Goal: Share content

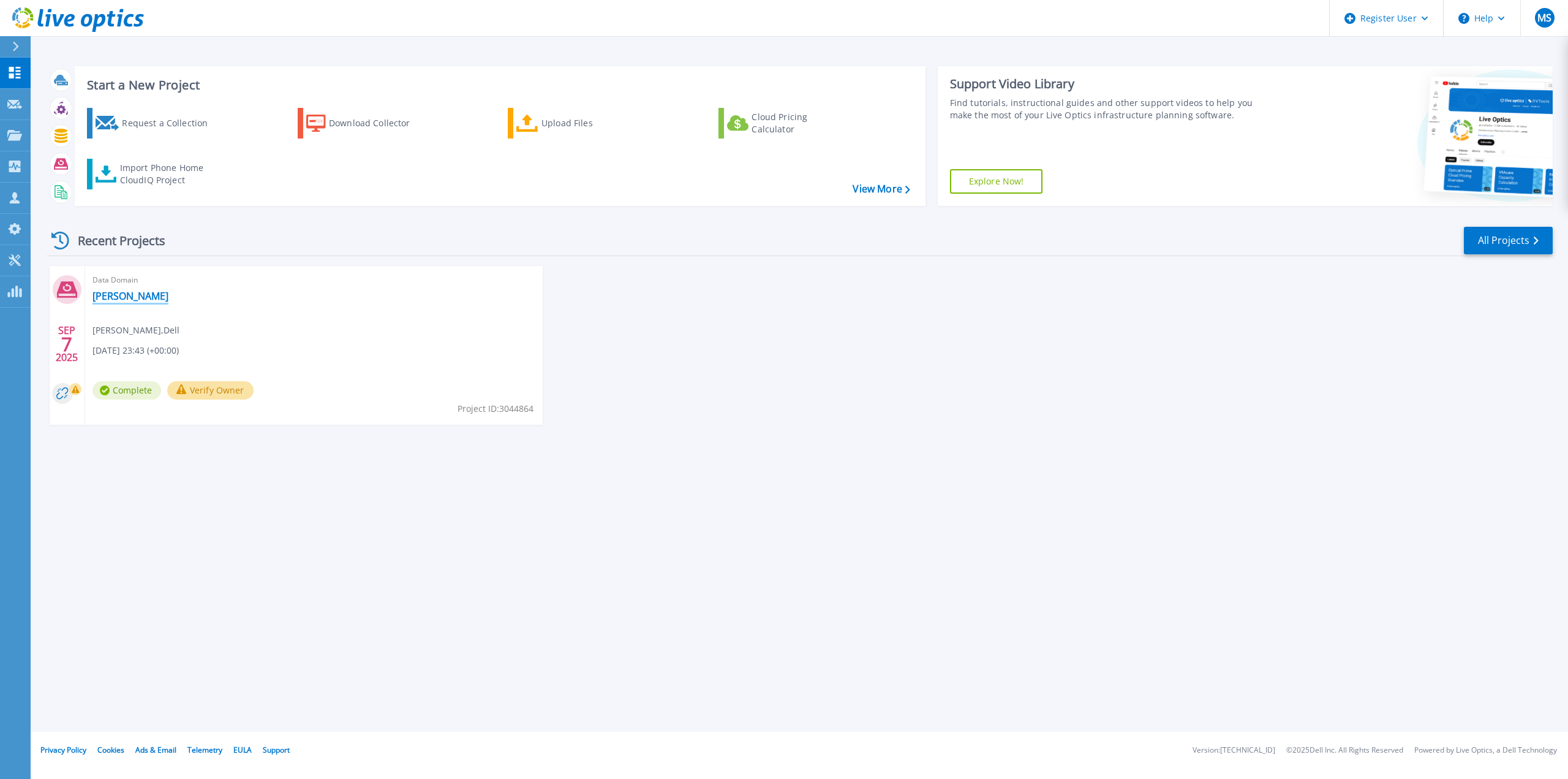
click at [109, 299] on link "Ethan" at bounding box center [129, 295] width 76 height 12
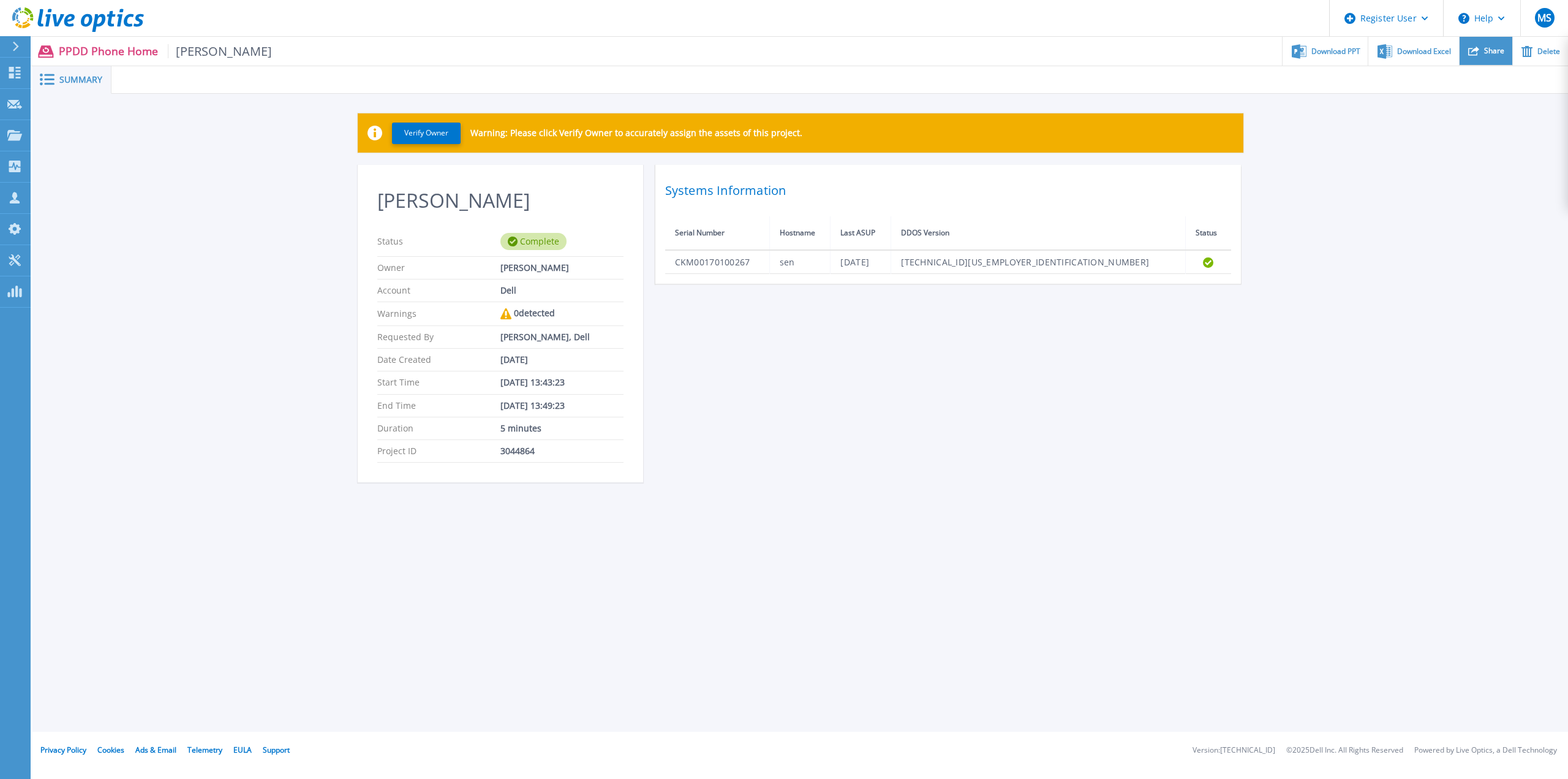
click at [1497, 48] on span "Share" at bounding box center [1493, 51] width 20 height 8
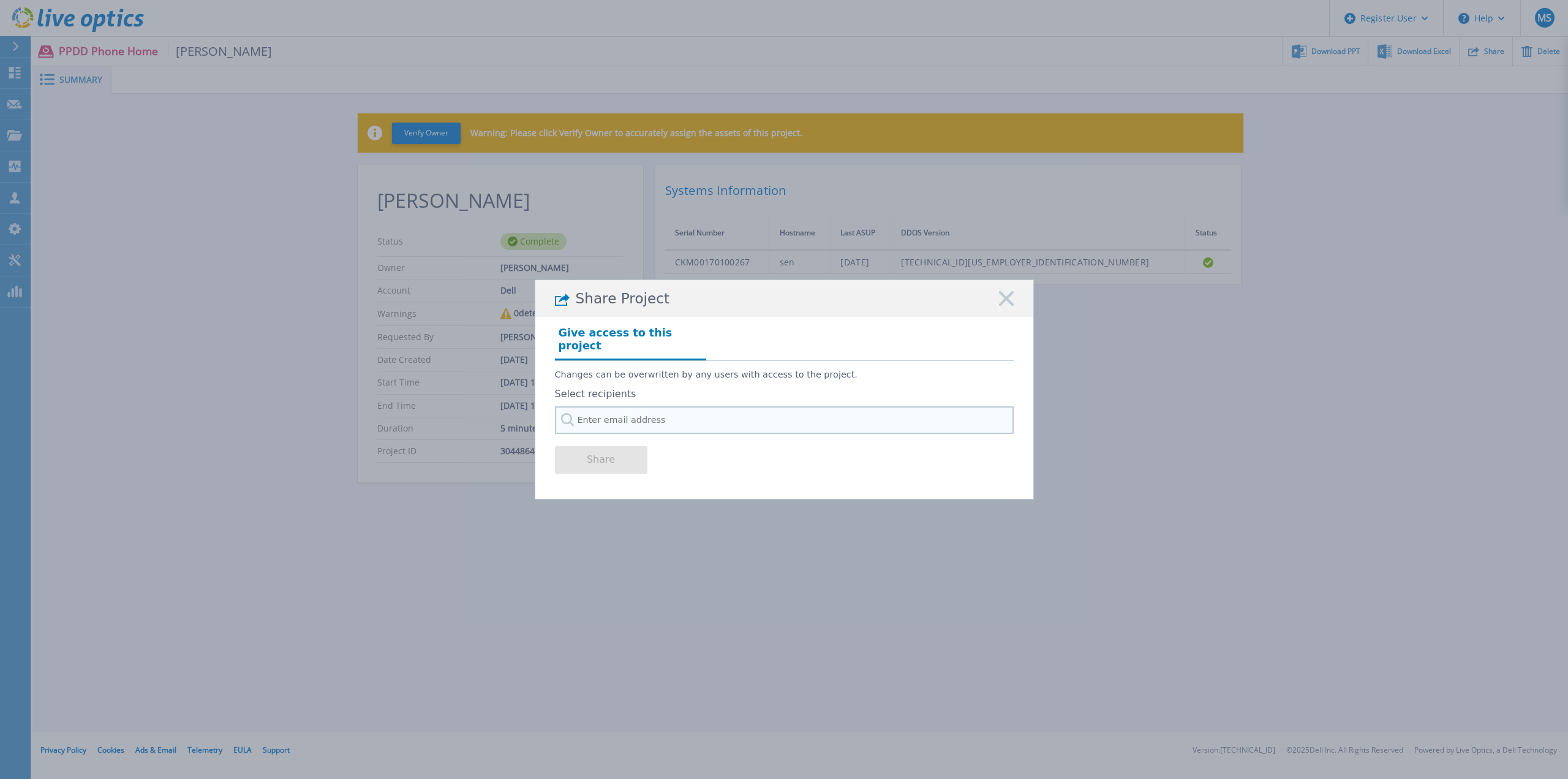
click at [608, 413] on input "text" at bounding box center [784, 419] width 458 height 28
click at [587, 414] on input "aaron swayne" at bounding box center [784, 419] width 458 height 28
click at [638, 413] on input "Aaron swayne" at bounding box center [784, 419] width 458 height 28
drag, startPoint x: 633, startPoint y: 414, endPoint x: 622, endPoint y: 416, distance: 11.2
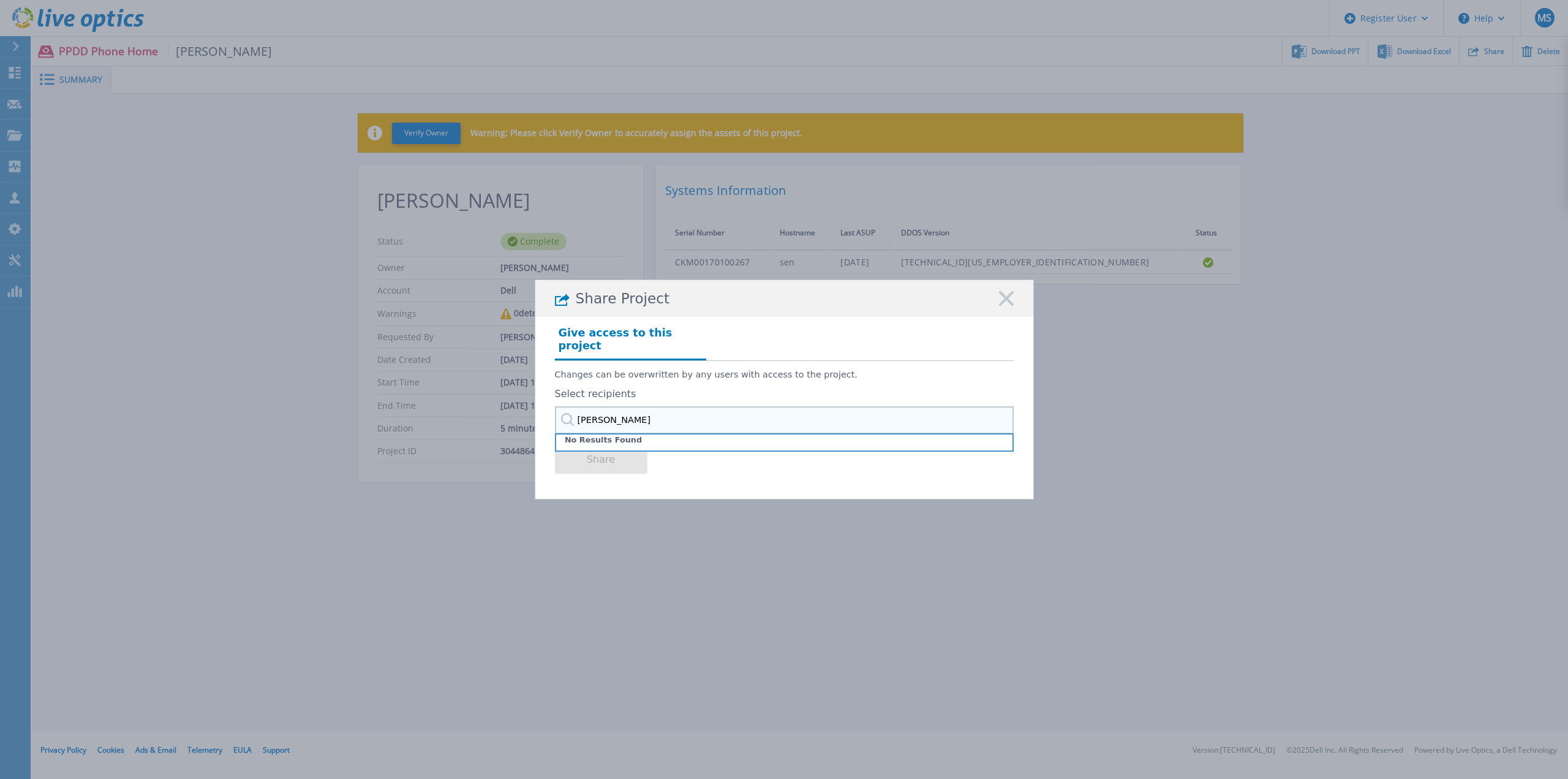
click at [624, 416] on input "Aaron swayne" at bounding box center [784, 419] width 458 height 28
type input "Aaron swayne"
click at [1007, 304] on rect at bounding box center [1006, 298] width 16 height 16
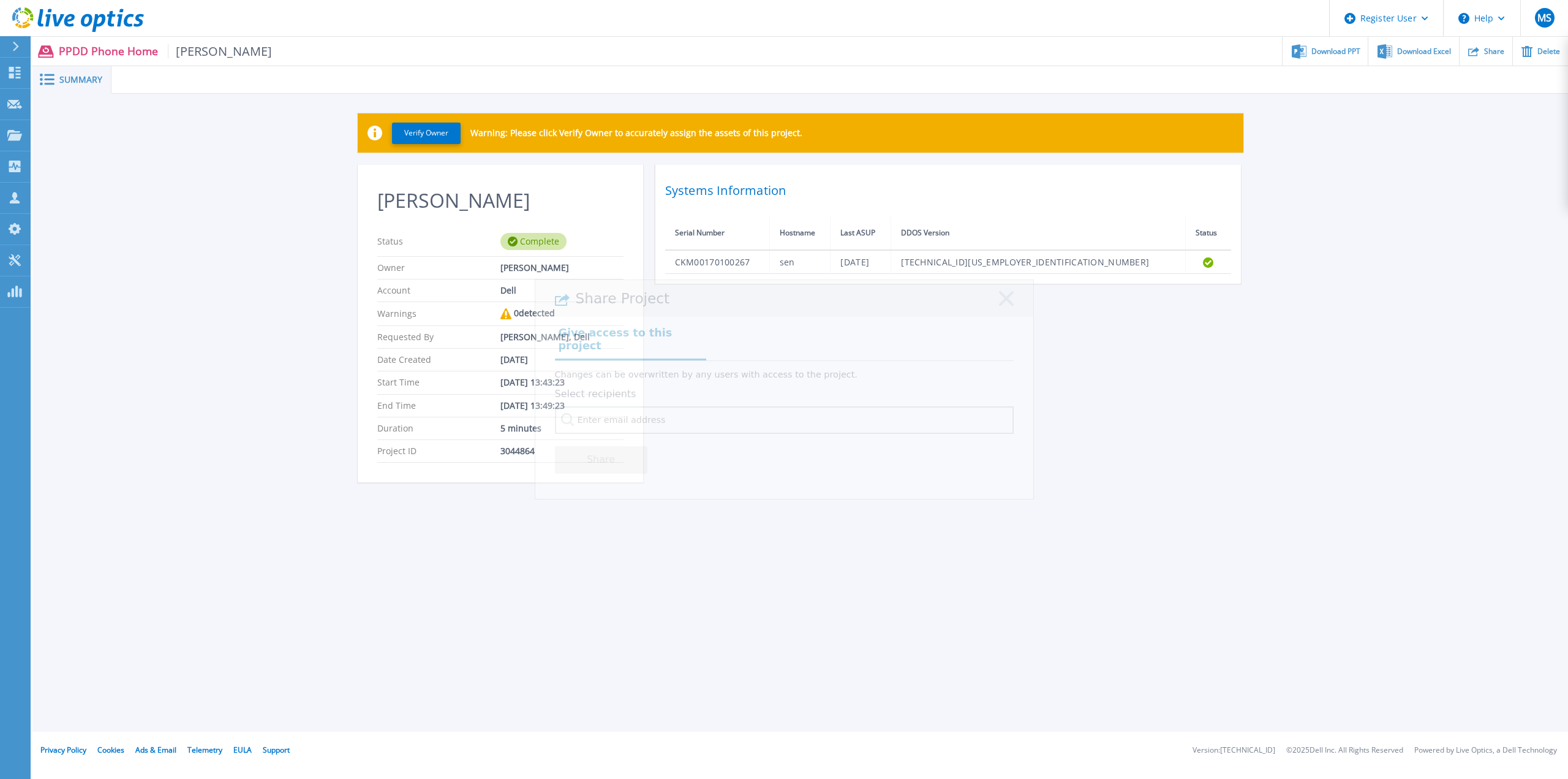
click at [1143, 347] on div "Ethan Status Complete Owner Mark Szylkarski Account Dell Warnings 0 detected Re…" at bounding box center [800, 331] width 885 height 332
click at [20, 45] on div at bounding box center [20, 47] width 19 height 21
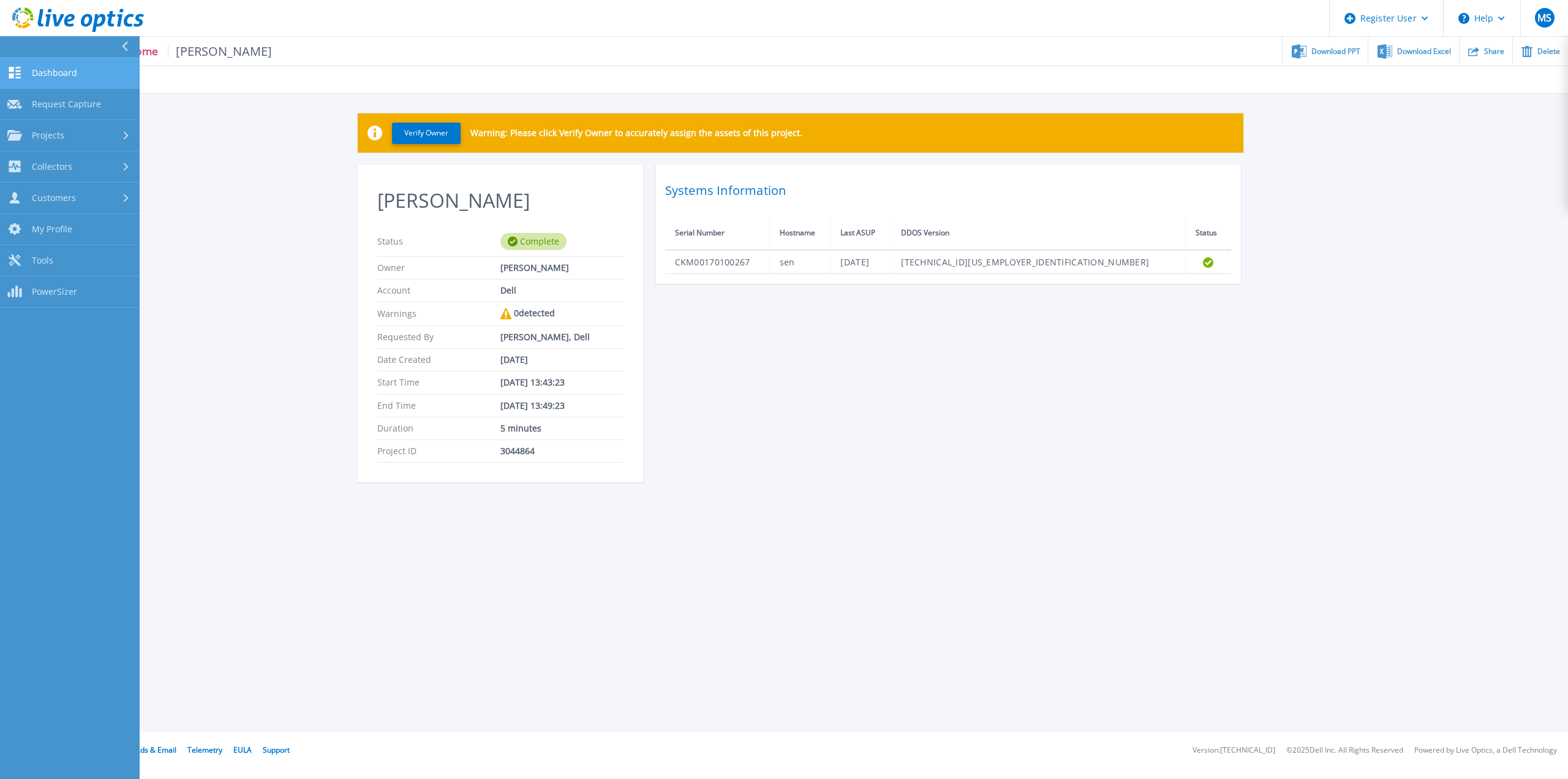
click at [47, 72] on span "Dashboard" at bounding box center [54, 72] width 45 height 11
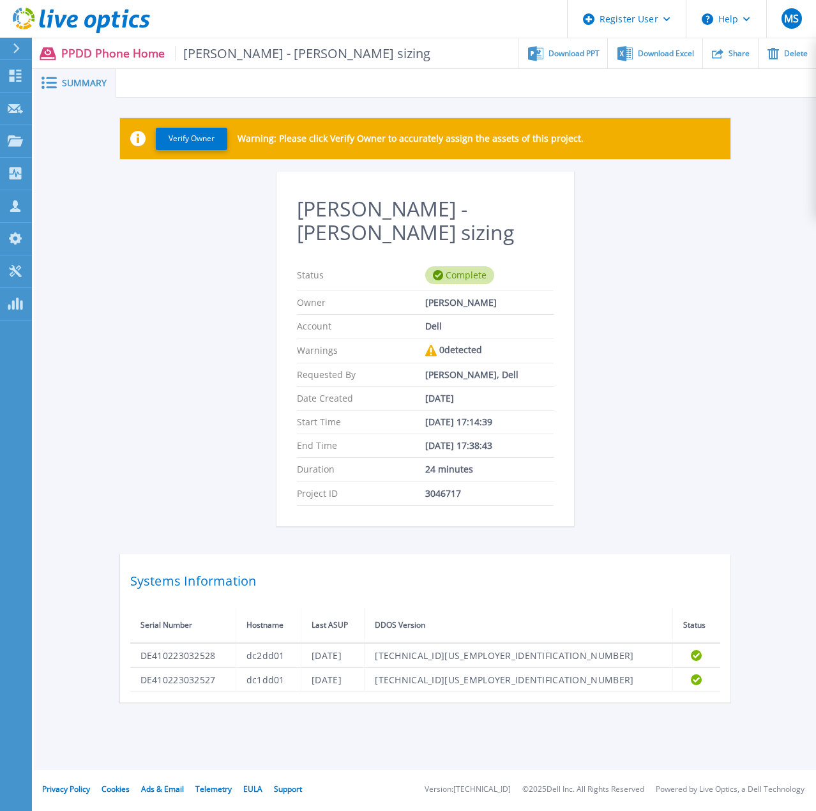
click at [218, 206] on div "[PERSON_NAME] - [PERSON_NAME] sizing Status Complete Owner [PERSON_NAME] Accoun…" at bounding box center [425, 437] width 610 height 531
click at [737, 57] on span "Share" at bounding box center [739, 53] width 21 height 8
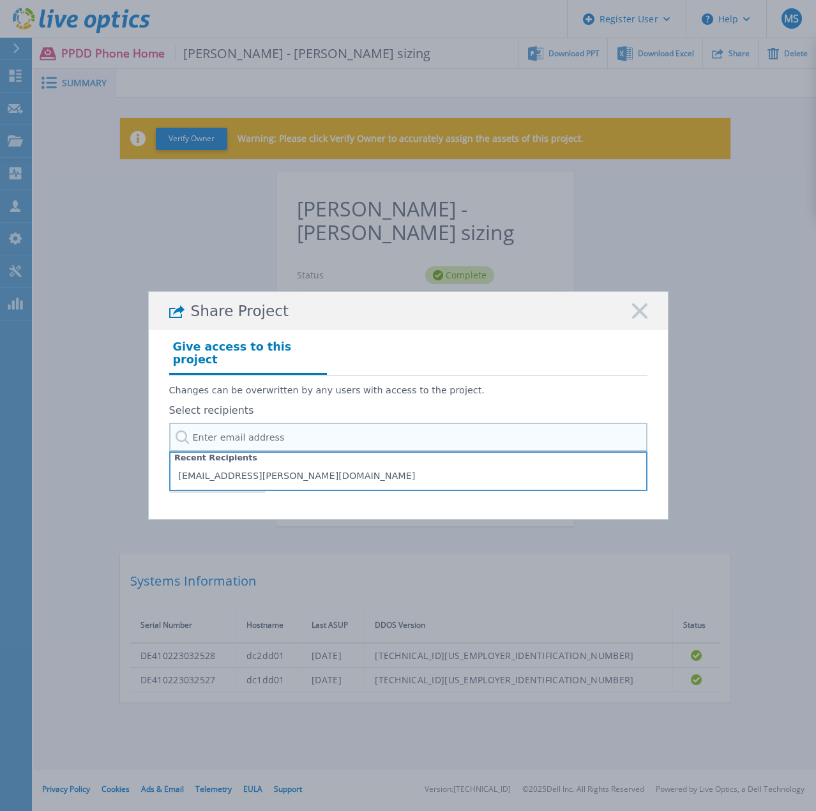
click at [276, 423] on input "text" at bounding box center [408, 437] width 478 height 29
paste input "aaron.swayn@ethan.com.au"
type input "aaron.swayn@ethan.com.au"
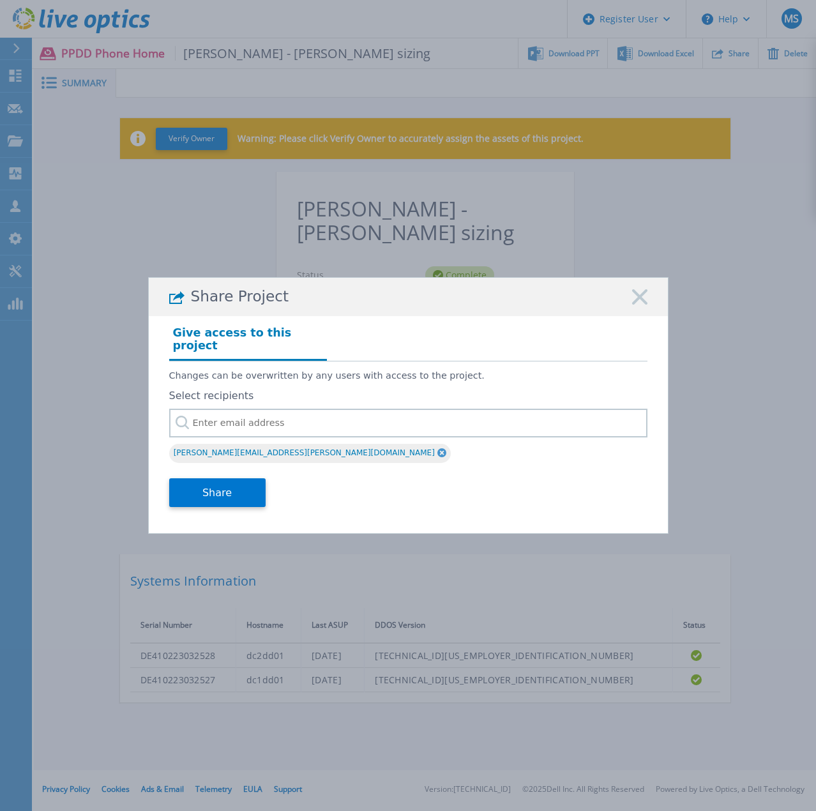
click at [640, 302] on rect at bounding box center [640, 297] width 17 height 17
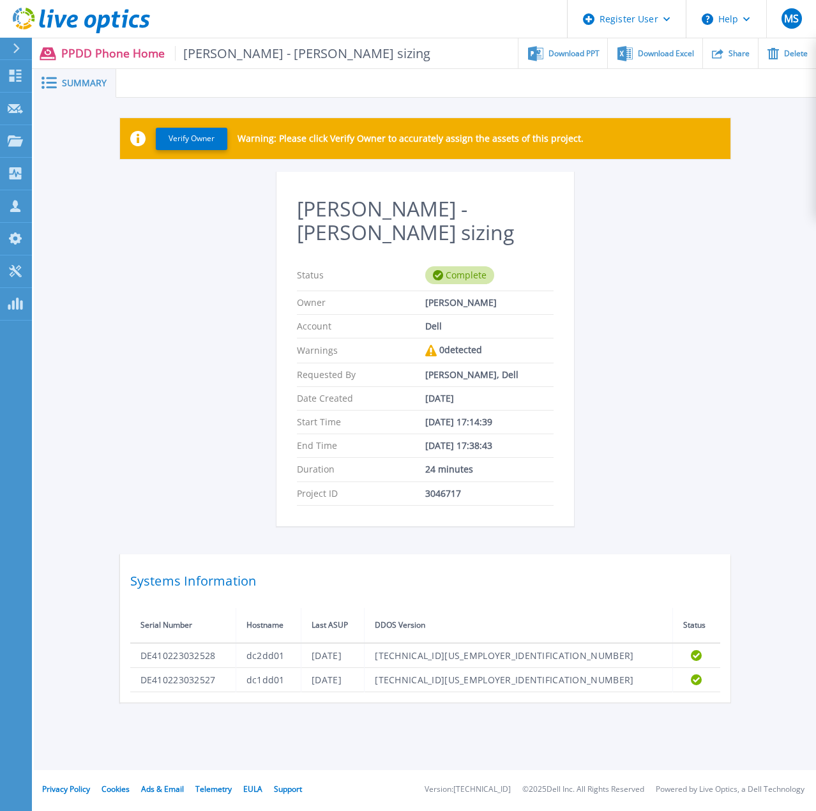
click at [297, 703] on div "Summary Verify Owner Warning: Please click Verify Owner to accurately assign th…" at bounding box center [425, 385] width 782 height 770
click at [149, 409] on div "Ethan - BaaS sizing Status Complete Owner Mark Szylkarski Account Dell Warnings…" at bounding box center [425, 437] width 610 height 531
click at [392, 789] on footer "Privacy Policy Cookies Ads & Email Telemetry EULA Support Version: 25.2.12.1 © …" at bounding box center [423, 789] width 785 height 38
click at [165, 334] on div "Ethan - BaaS sizing Status Complete Owner Mark Szylkarski Account Dell Warnings…" at bounding box center [425, 437] width 610 height 531
click at [190, 308] on div "Ethan - BaaS sizing Status Complete Owner Mark Szylkarski Account Dell Warnings…" at bounding box center [425, 437] width 610 height 531
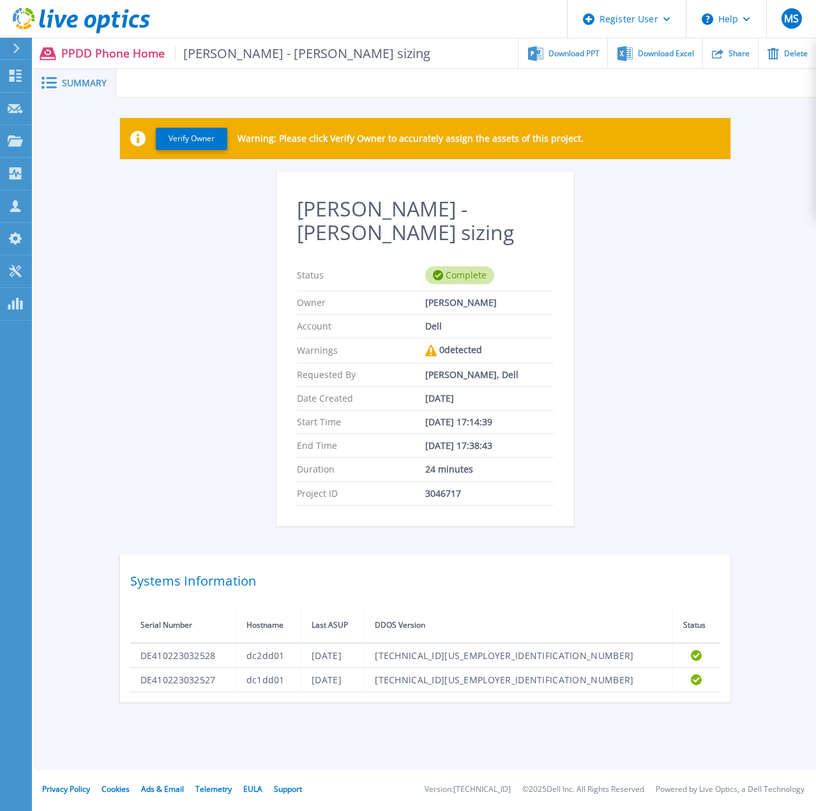
click at [184, 373] on div "Ethan - BaaS sizing Status Complete Owner Mark Szylkarski Account Dell Warnings…" at bounding box center [425, 437] width 610 height 531
click at [211, 408] on div "Ethan - BaaS sizing Status Complete Owner Mark Szylkarski Account Dell Warnings…" at bounding box center [425, 437] width 610 height 531
click at [110, 320] on div "Verify Owner Warning: Please click Verify Owner to accurately assign the assets…" at bounding box center [425, 410] width 782 height 624
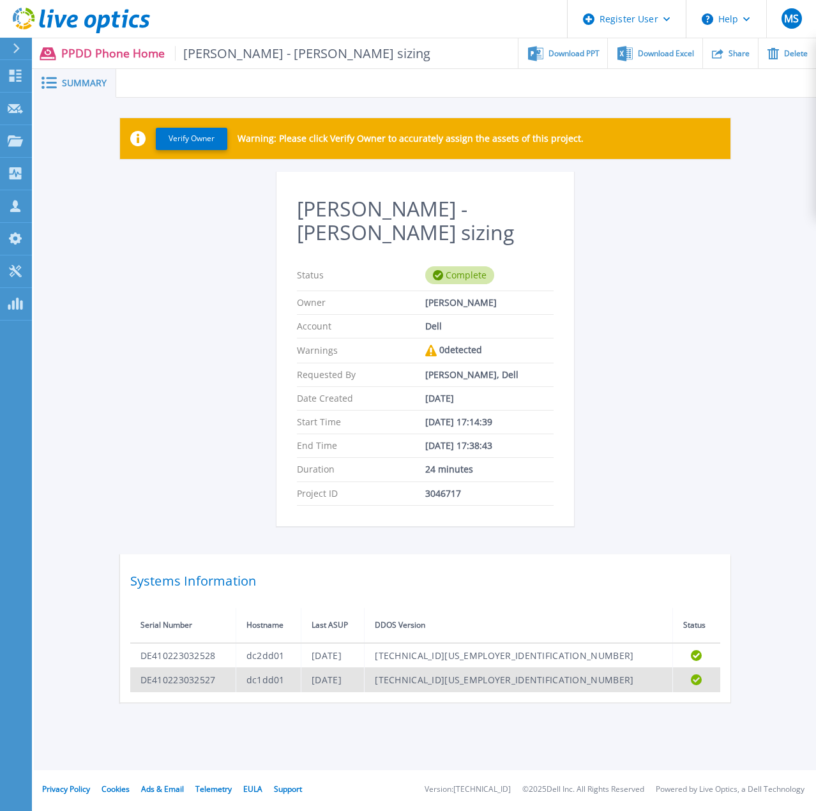
drag, startPoint x: 147, startPoint y: 598, endPoint x: 711, endPoint y: 660, distance: 567.2
click at [709, 660] on table "Serial Number Hostname Last ASUP DDOS Version Status DE410223032528 dc2dd01 Tue…" at bounding box center [425, 650] width 590 height 84
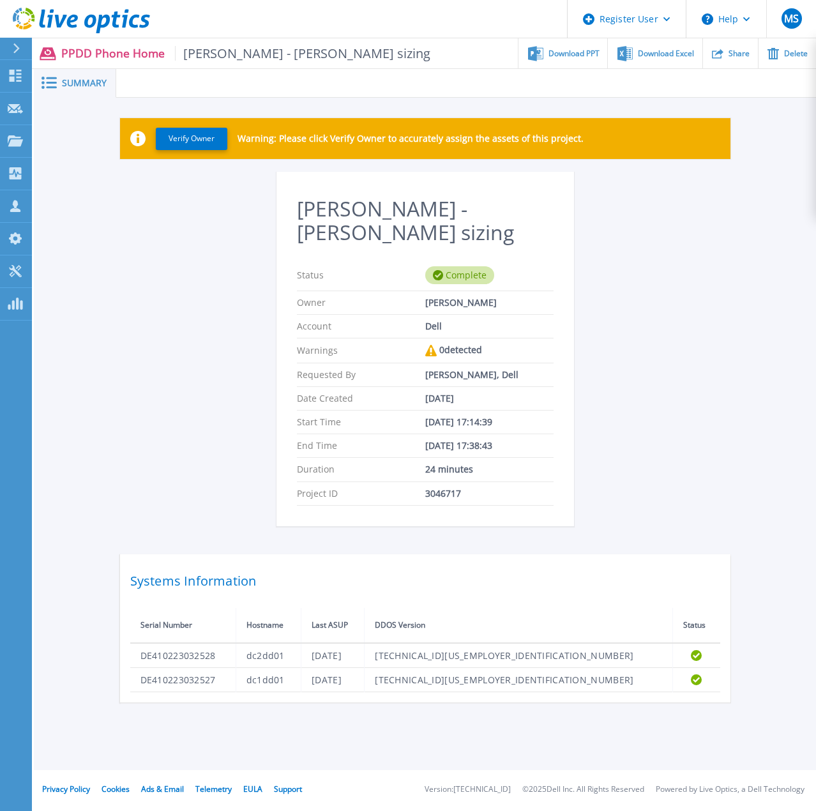
click at [770, 597] on div "Verify Owner Warning: Please click Verify Owner to accurately assign the assets…" at bounding box center [425, 410] width 782 height 624
click at [600, 300] on div "Ethan - BaaS sizing Status Complete Owner Mark Szylkarski Account Dell Warnings…" at bounding box center [425, 437] width 610 height 531
click at [187, 186] on div "Ethan - BaaS sizing Status Complete Owner Mark Szylkarski Account Dell Warnings…" at bounding box center [425, 437] width 610 height 531
click at [120, 380] on div "Ethan - BaaS sizing Status Complete Owner Mark Szylkarski Account Dell Warnings…" at bounding box center [425, 437] width 610 height 531
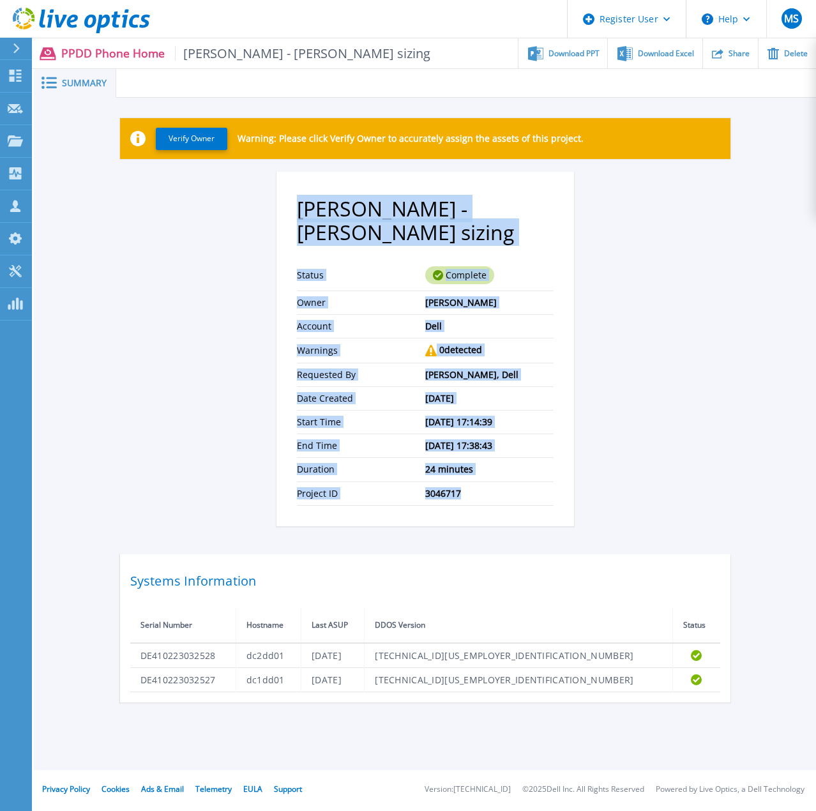
drag, startPoint x: 326, startPoint y: 220, endPoint x: 487, endPoint y: 475, distance: 301.9
click at [487, 475] on section "Ethan - BaaS sizing Status Complete Owner Mark Szylkarski Account Dell Warnings…" at bounding box center [425, 349] width 298 height 354
click at [478, 488] on div "3046717" at bounding box center [489, 493] width 128 height 10
click at [573, 454] on div "Ethan - BaaS sizing Status Complete Owner Mark Szylkarski Account Dell Warnings…" at bounding box center [425, 437] width 610 height 531
drag, startPoint x: 298, startPoint y: 207, endPoint x: 475, endPoint y: 470, distance: 317.0
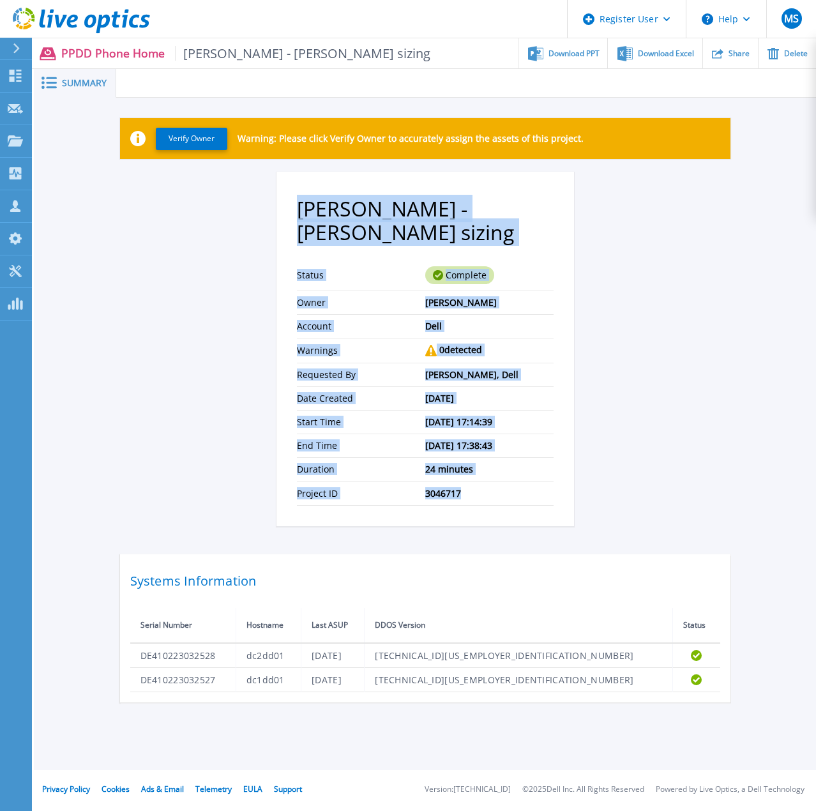
click at [475, 470] on section "Ethan - BaaS sizing Status Complete Owner Mark Szylkarski Account Dell Warnings…" at bounding box center [425, 349] width 298 height 354
copy section "Ethan - BaaS sizing Status Complete Owner Mark Szylkarski Account Dell Warnings…"
click at [187, 346] on div "Ethan - BaaS sizing Status Complete Owner Mark Szylkarski Account Dell Warnings…" at bounding box center [425, 437] width 610 height 531
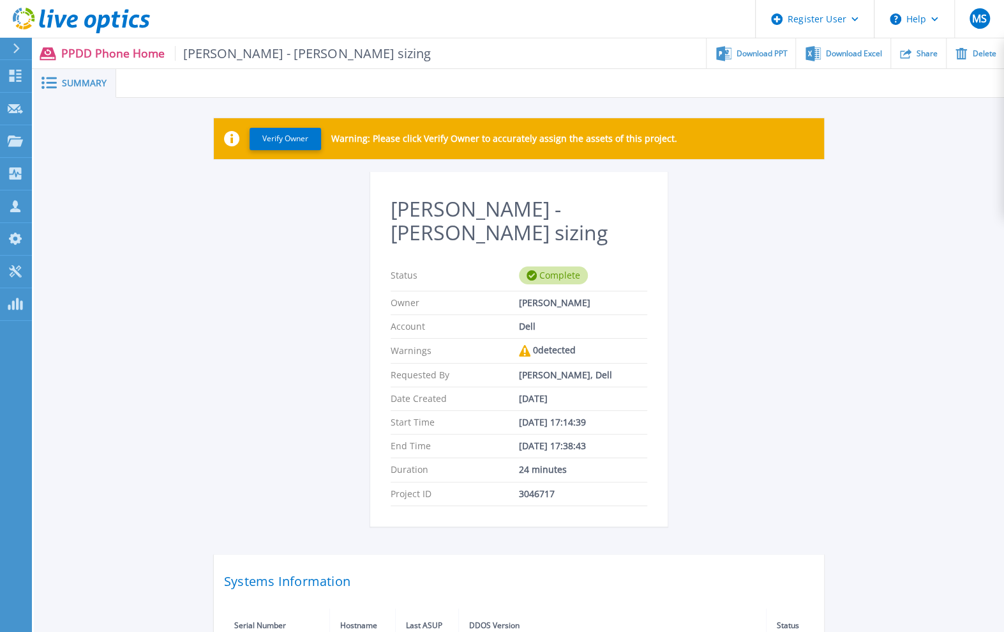
click at [810, 255] on div "Ethan - BaaS sizing Status Complete Owner Mark Szylkarski Account Dell Warnings…" at bounding box center [519, 437] width 610 height 531
click at [73, 19] on icon at bounding box center [81, 21] width 137 height 26
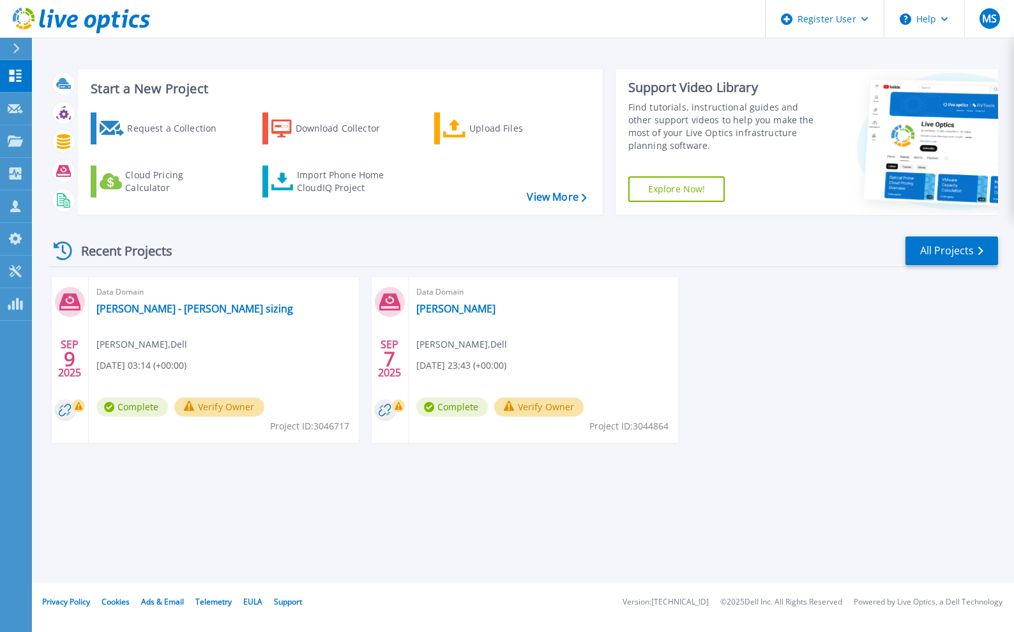
click at [314, 236] on div "Recent Projects All Projects" at bounding box center [523, 251] width 949 height 32
click at [328, 179] on div "Import Phone Home CloudIQ Project" at bounding box center [347, 182] width 100 height 26
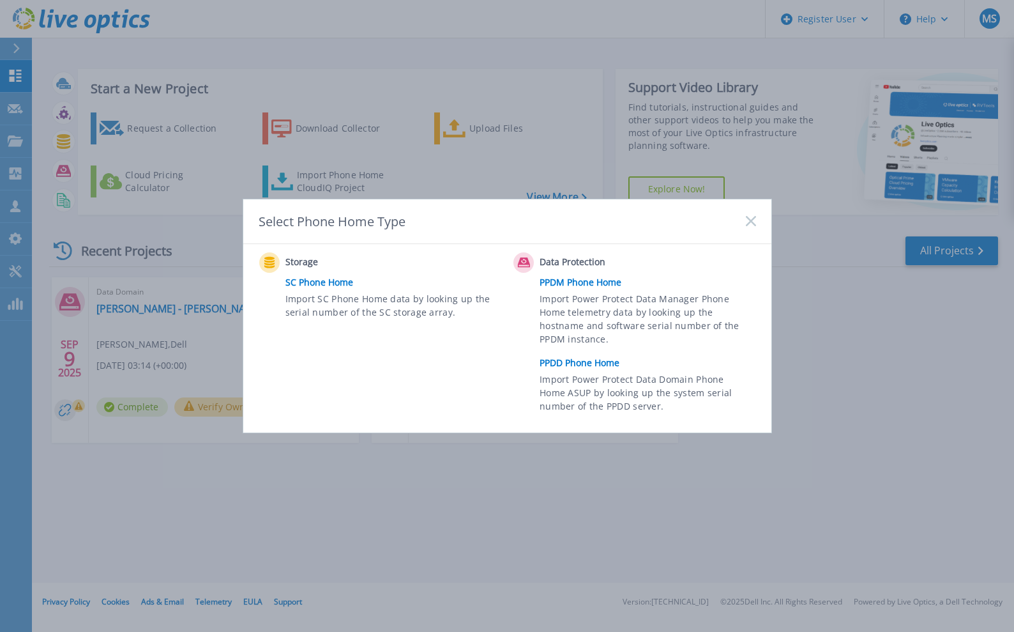
drag, startPoint x: 754, startPoint y: 218, endPoint x: 678, endPoint y: 205, distance: 77.1
click at [754, 218] on rect at bounding box center [750, 221] width 11 height 11
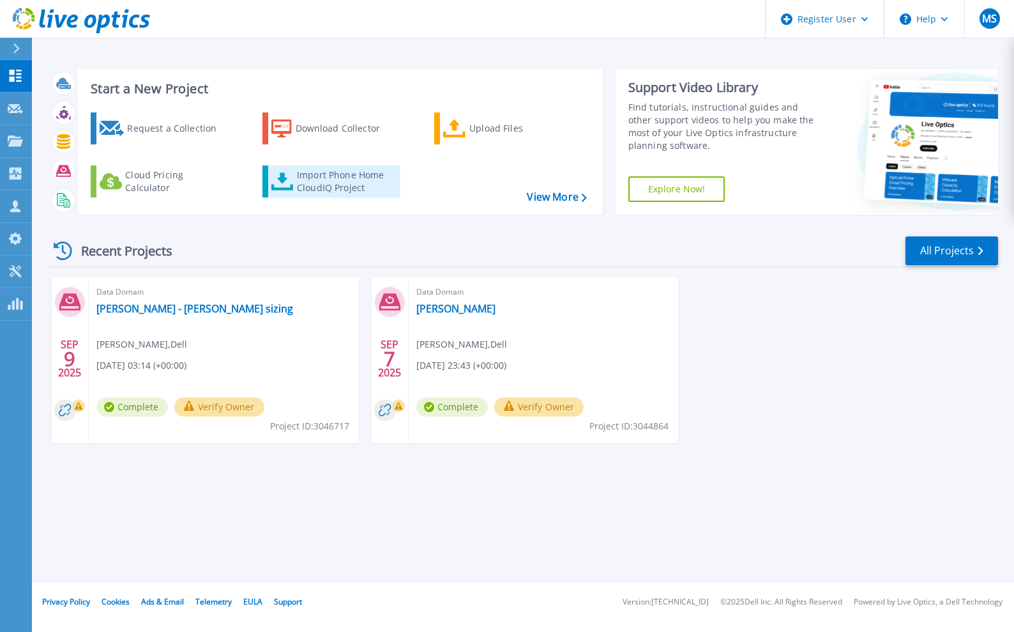
click at [327, 181] on div "Import Phone Home CloudIQ Project" at bounding box center [347, 182] width 100 height 26
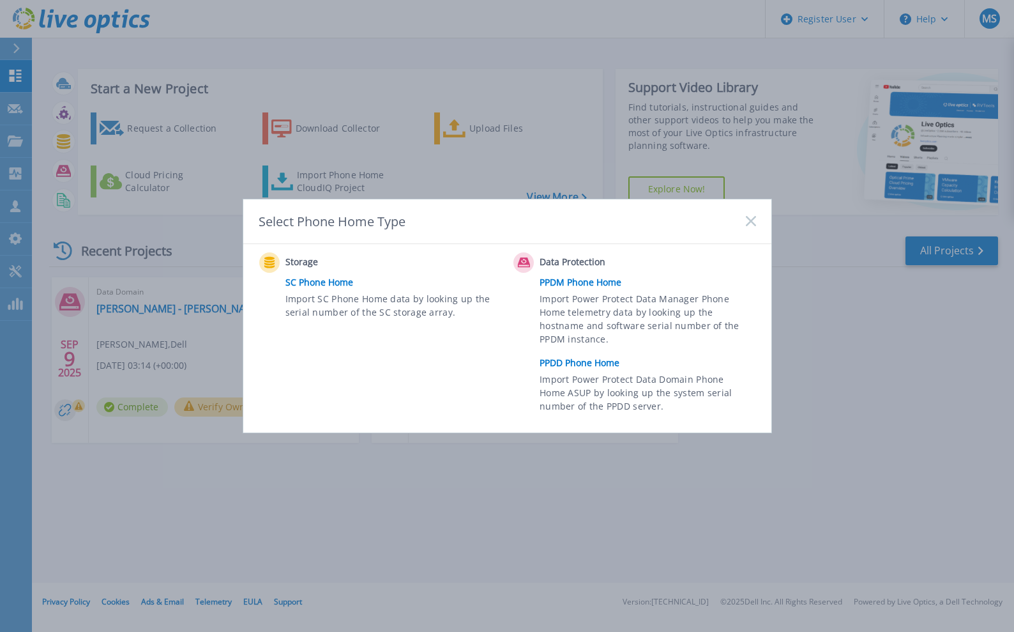
click at [587, 365] on link "PPDD Phone Home" at bounding box center [651, 362] width 222 height 19
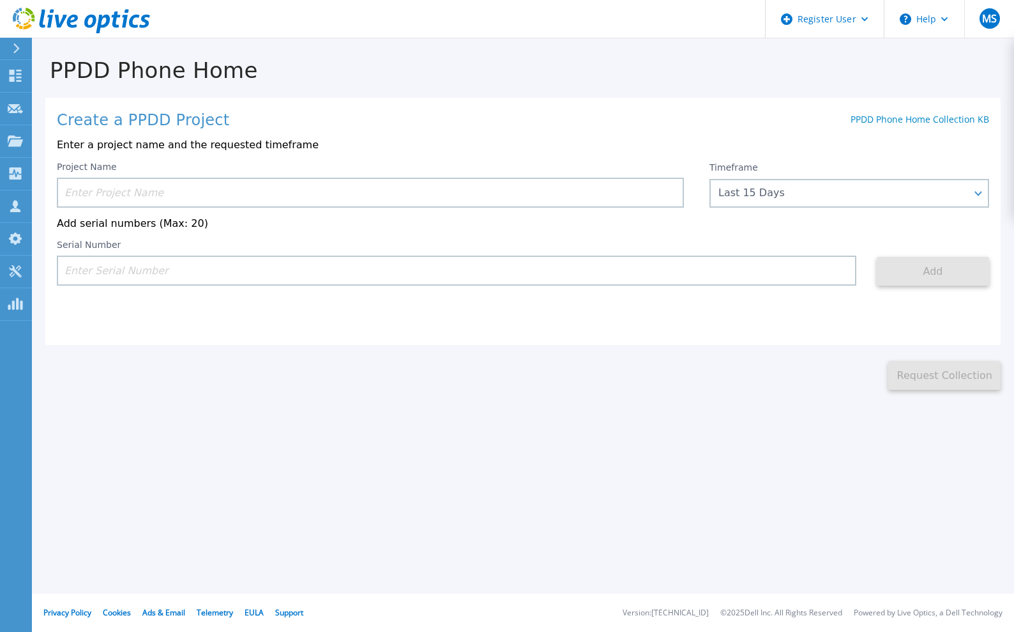
click at [170, 278] on input at bounding box center [456, 270] width 799 height 30
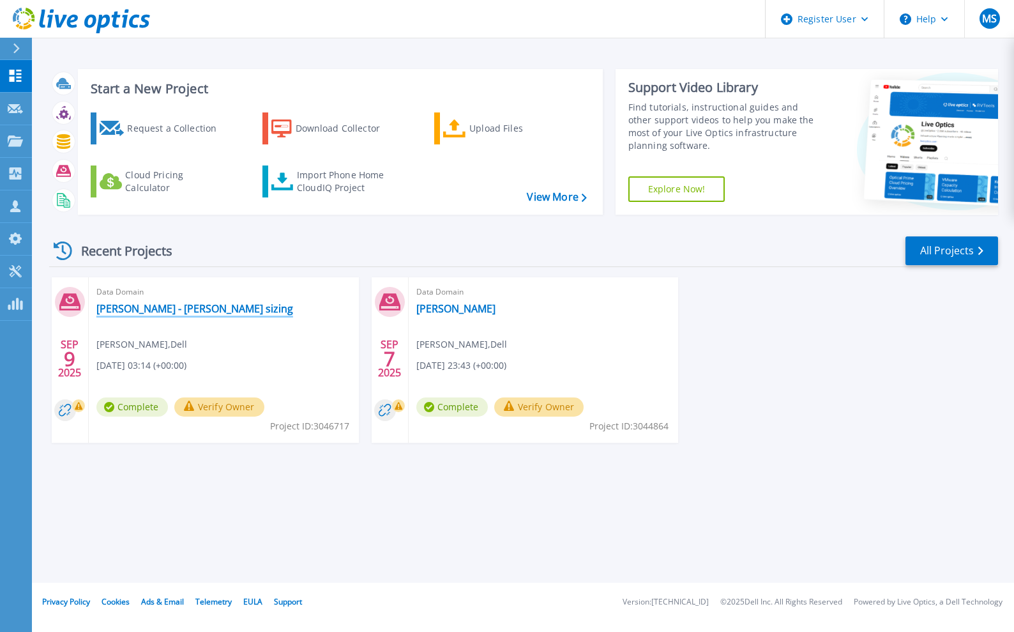
click at [152, 307] on link "[PERSON_NAME] - [PERSON_NAME] sizing" at bounding box center [194, 308] width 197 height 13
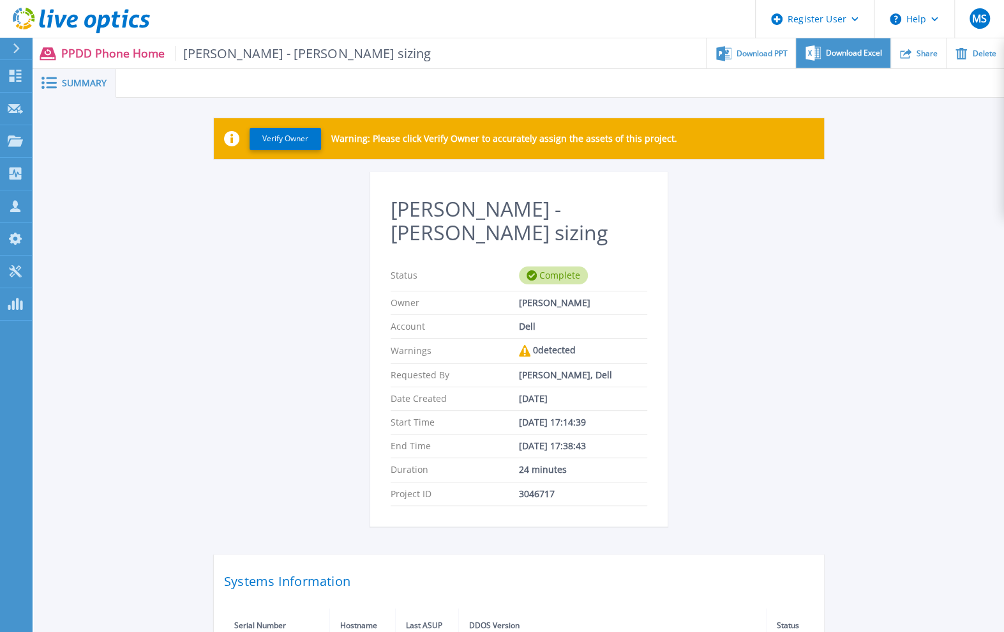
click at [849, 55] on span "Download Excel" at bounding box center [854, 53] width 56 height 8
